Goal: Navigation & Orientation: Understand site structure

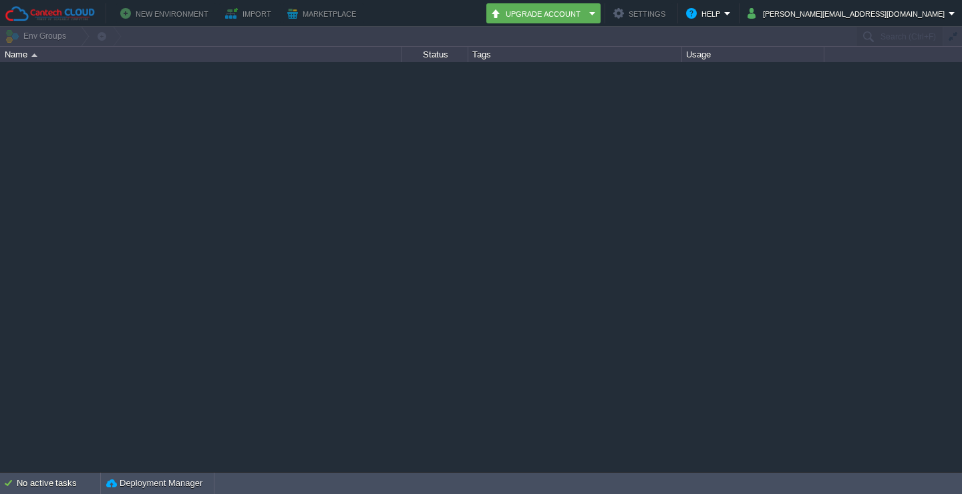
click at [148, 16] on button "New Environment" at bounding box center [166, 13] width 92 height 16
click at [866, 4] on td "[PERSON_NAME][EMAIL_ADDRESS][DOMAIN_NAME]" at bounding box center [852, 13] width 216 height 20
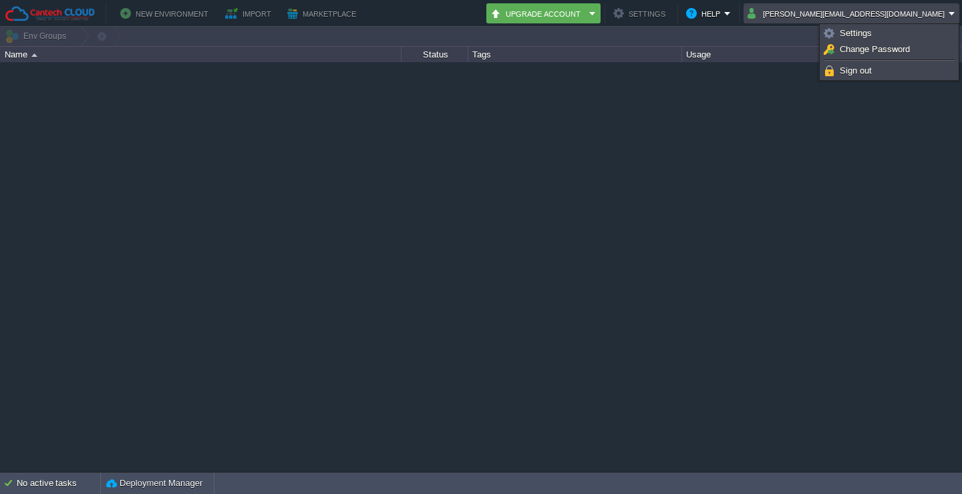
click at [300, 118] on div at bounding box center [481, 266] width 962 height 409
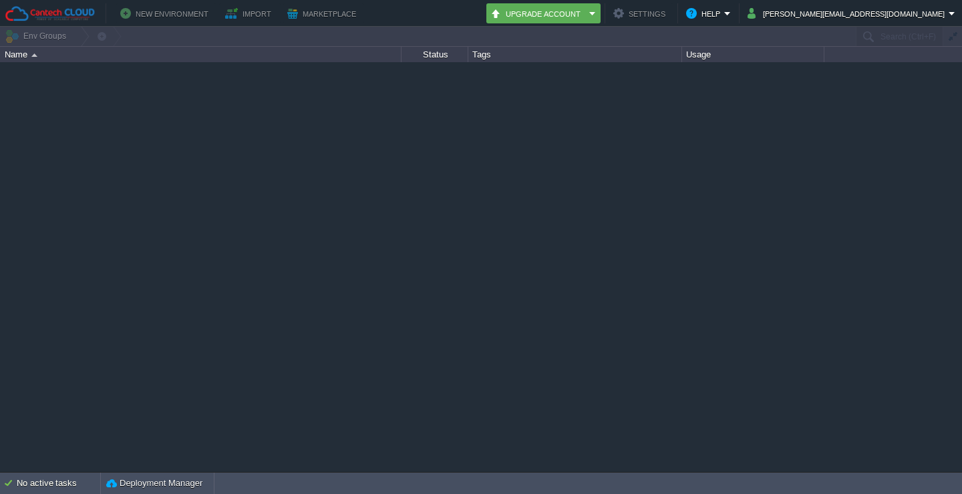
click at [240, 8] on button "Import" at bounding box center [250, 13] width 50 height 16
click at [313, 15] on button "Marketplace" at bounding box center [323, 13] width 73 height 16
click at [585, 21] on button "Upgrade Account" at bounding box center [538, 13] width 95 height 16
click at [735, 22] on td "Help" at bounding box center [708, 13] width 53 height 20
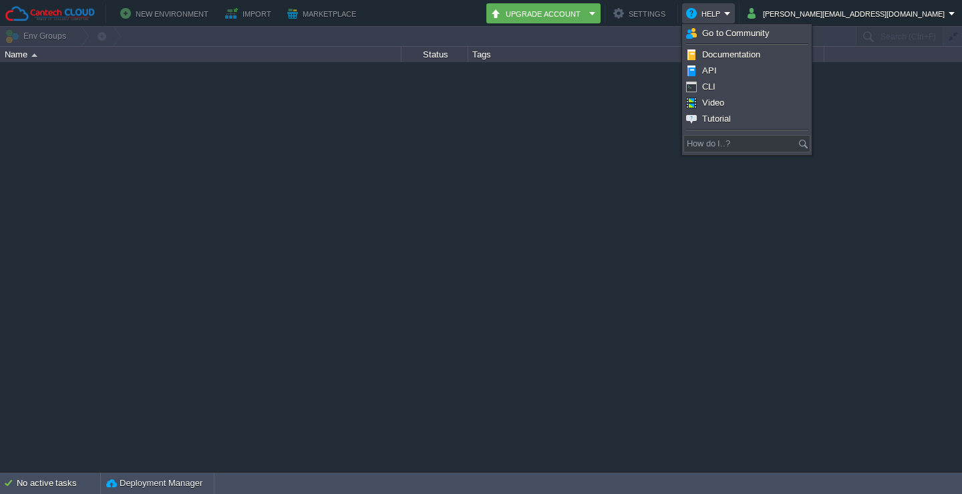
click at [582, 146] on div at bounding box center [481, 266] width 962 height 409
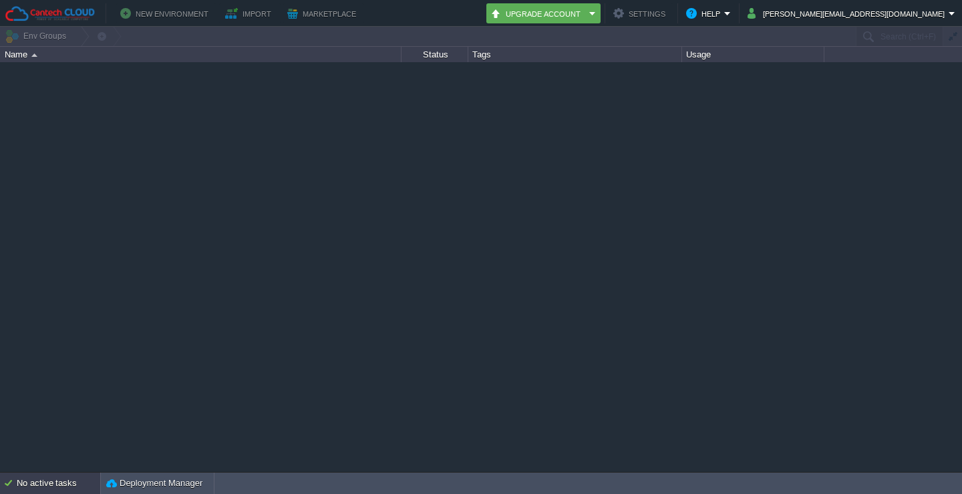
click at [51, 486] on div "No active tasks" at bounding box center [59, 483] width 84 height 21
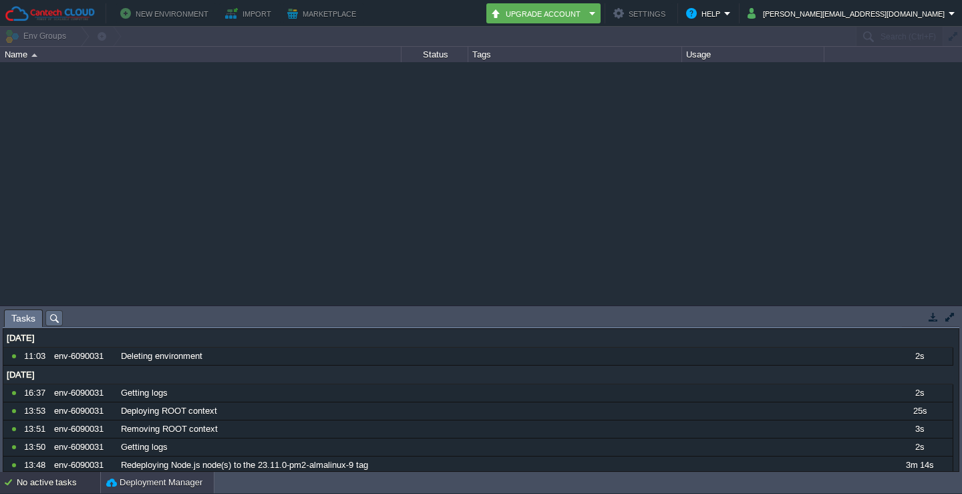
click at [162, 485] on button "Deployment Manager" at bounding box center [154, 482] width 96 height 13
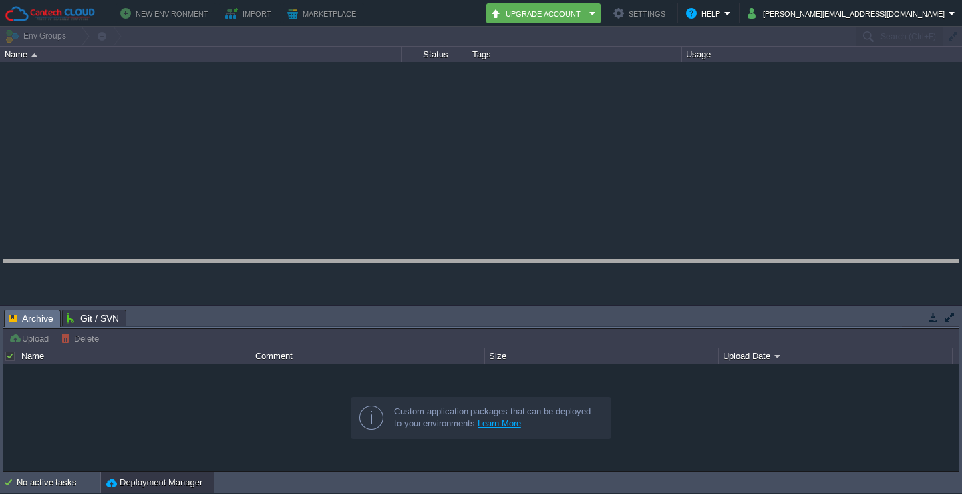
drag, startPoint x: 213, startPoint y: 310, endPoint x: 218, endPoint y: 227, distance: 83.7
click at [218, 227] on body "New Environment Import Marketplace Bonus ₹0.00 Upgrade Account Settings Help [P…" at bounding box center [481, 247] width 962 height 494
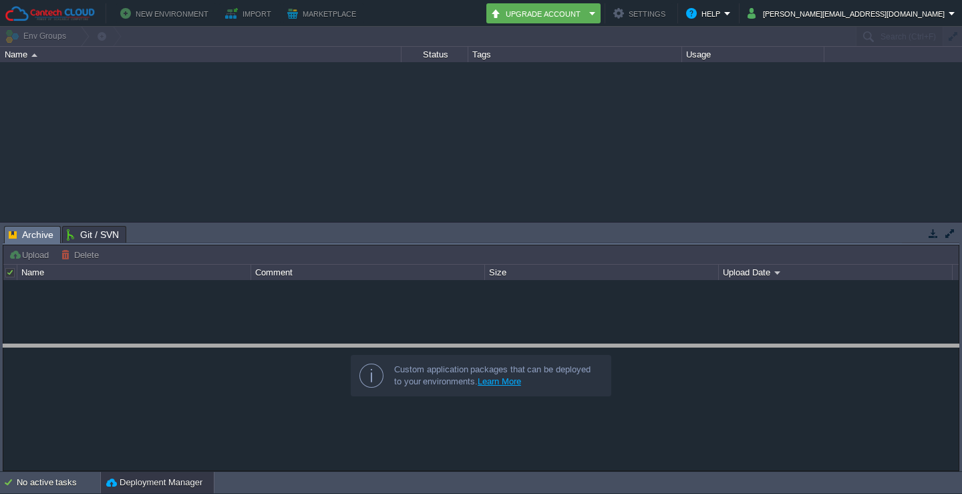
drag, startPoint x: 218, startPoint y: 227, endPoint x: 217, endPoint y: 345, distance: 118.3
click at [217, 345] on body "New Environment Import Marketplace Bonus ₹0.00 Upgrade Account Settings Help [P…" at bounding box center [481, 247] width 962 height 494
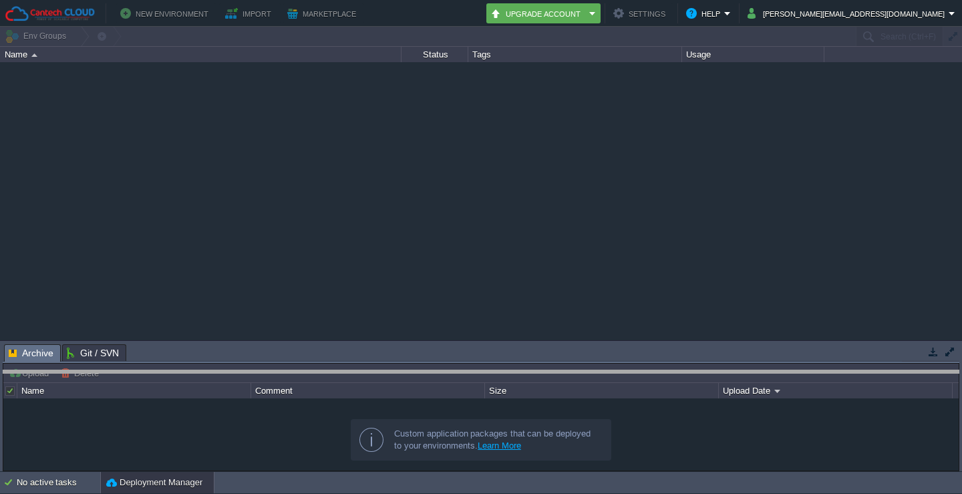
drag, startPoint x: 217, startPoint y: 351, endPoint x: 222, endPoint y: 398, distance: 47.1
click at [222, 398] on body "New Environment Import Marketplace Bonus ₹0.00 Upgrade Account Settings Help [P…" at bounding box center [481, 247] width 962 height 494
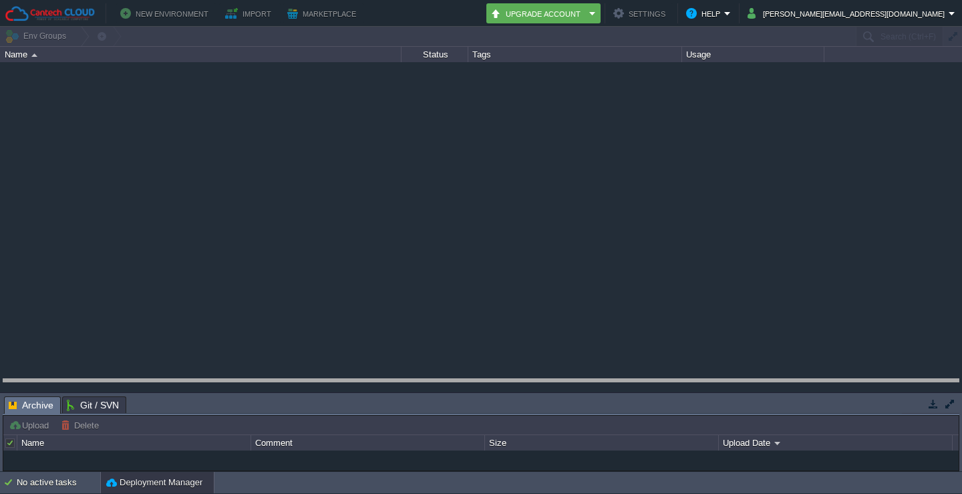
drag, startPoint x: 222, startPoint y: 398, endPoint x: 223, endPoint y: 372, distance: 25.4
click at [223, 372] on body "New Environment Import Marketplace Bonus ₹0.00 Upgrade Account Settings Help [P…" at bounding box center [481, 247] width 962 height 494
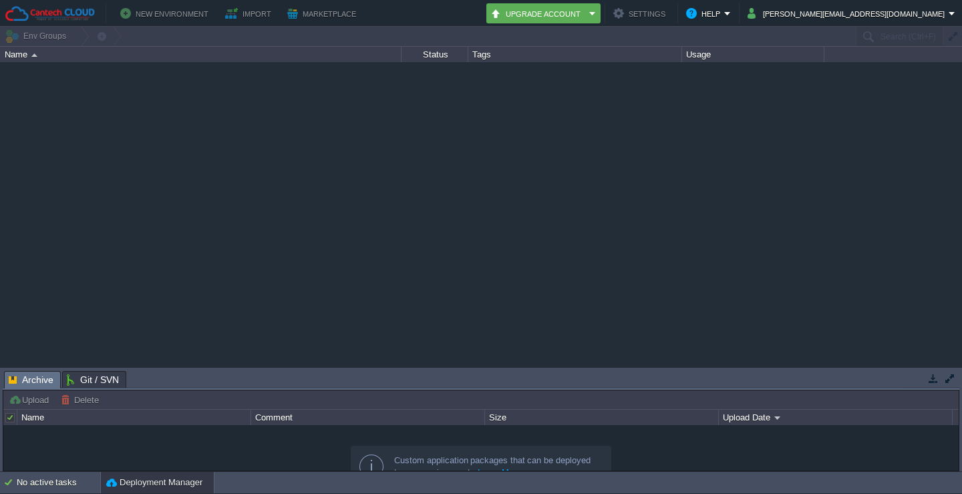
click at [144, 71] on div at bounding box center [481, 214] width 962 height 304
